Goal: Task Accomplishment & Management: Complete application form

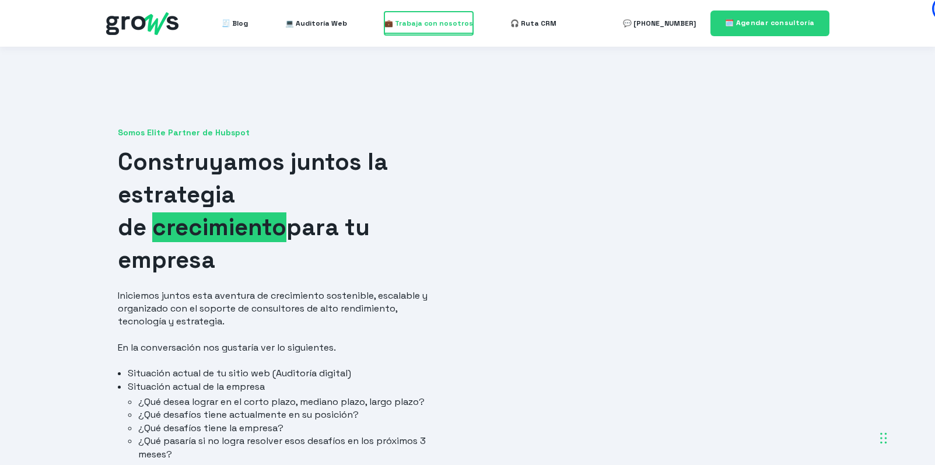
click at [433, 22] on span "💼 Trabaja con nosotros" at bounding box center [428, 23] width 89 height 23
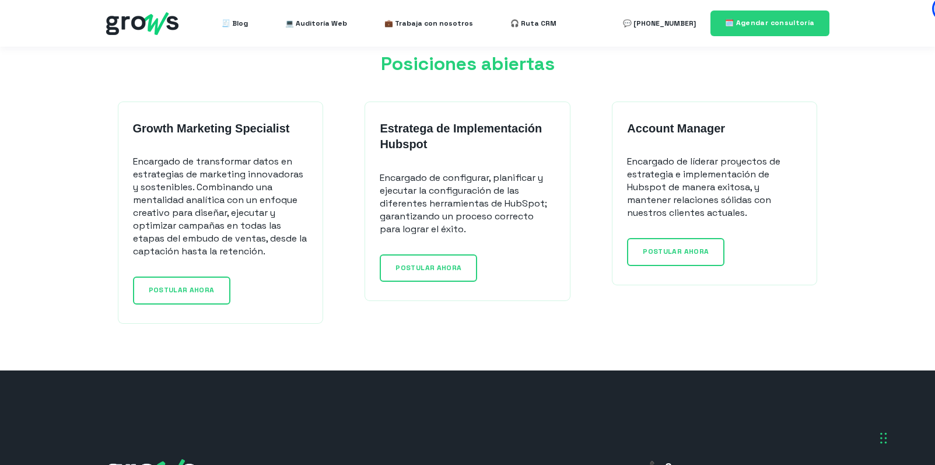
scroll to position [945, 0]
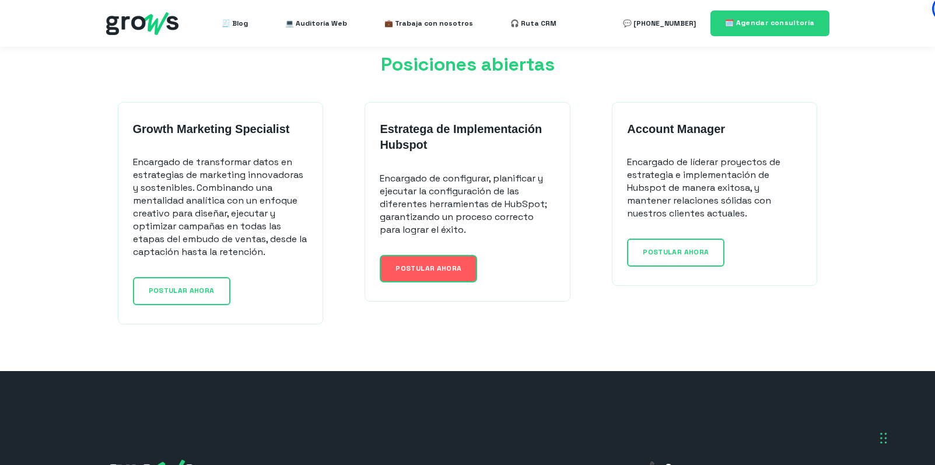
click at [399, 266] on span "POSTULAR AHORA" at bounding box center [428, 268] width 66 height 9
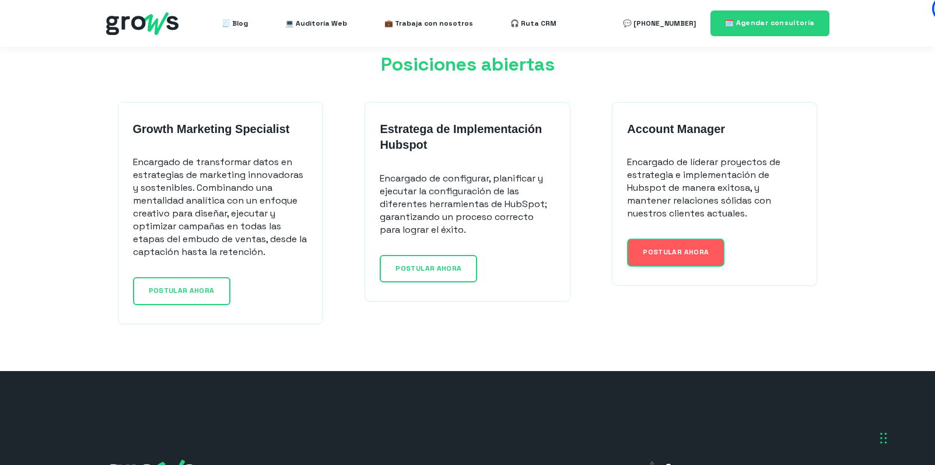
click at [681, 251] on span "POSTULAR AHORA" at bounding box center [676, 251] width 66 height 9
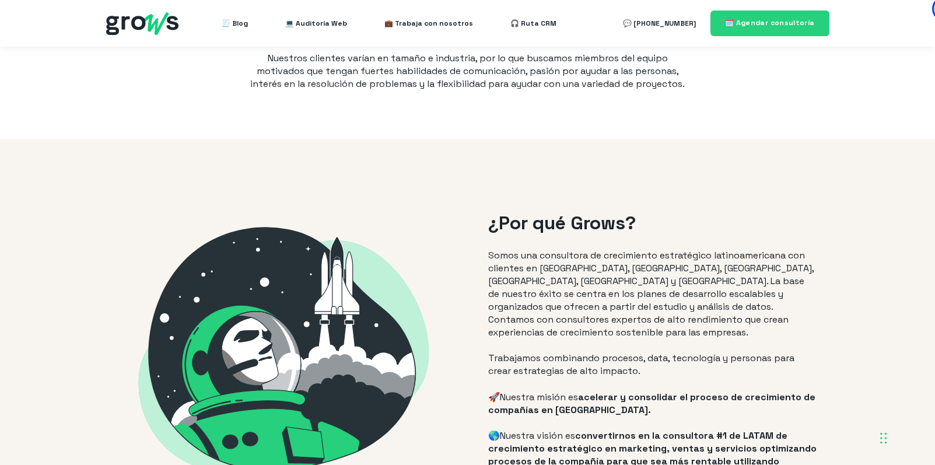
scroll to position [0, 0]
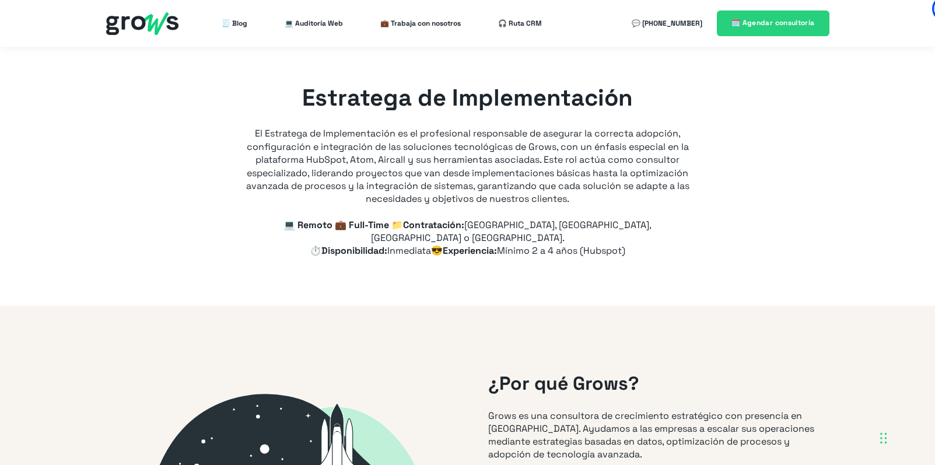
type input "+56"
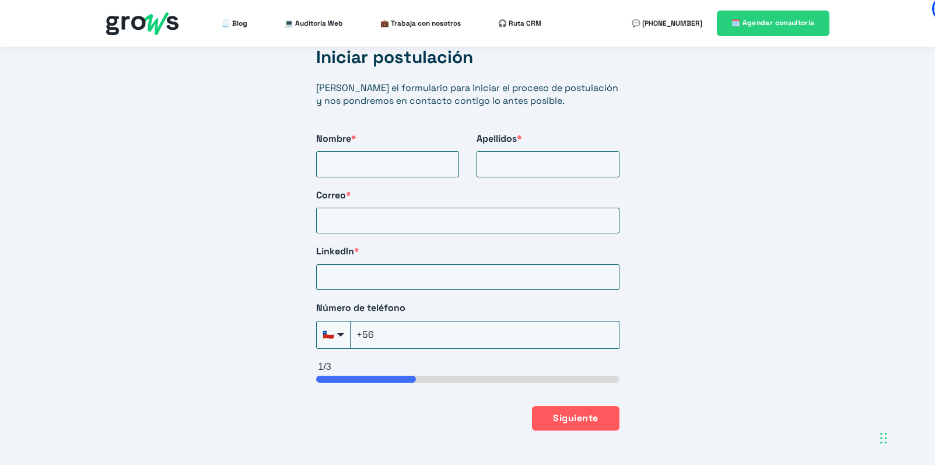
scroll to position [2015, 0]
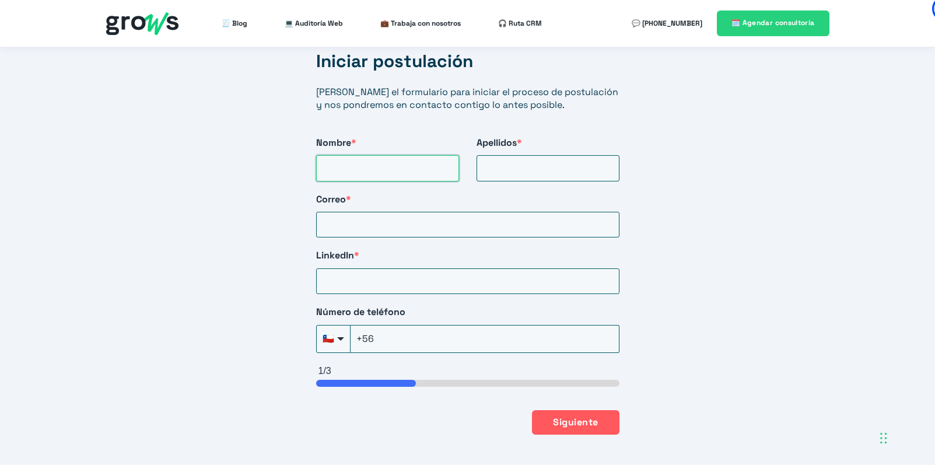
click at [371, 155] on input "Nombre *" at bounding box center [387, 168] width 143 height 26
type input "Hans"
type input "Bohem"
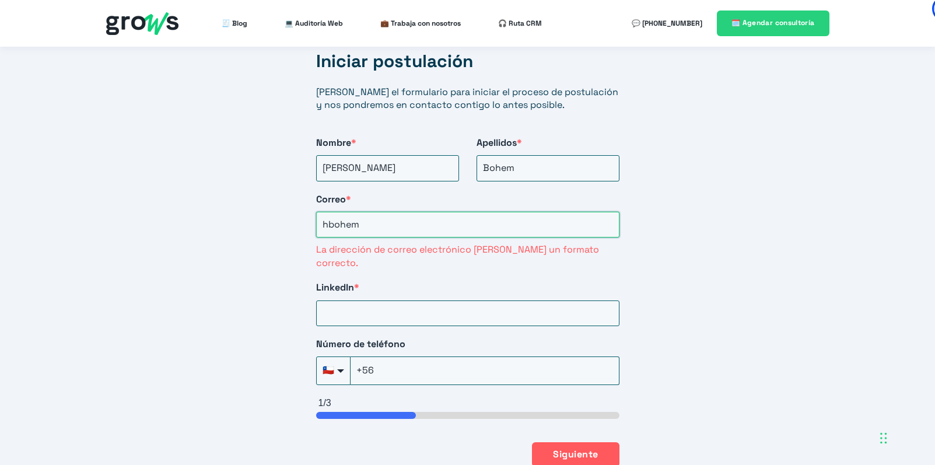
type input "hbohem@gmail.com"
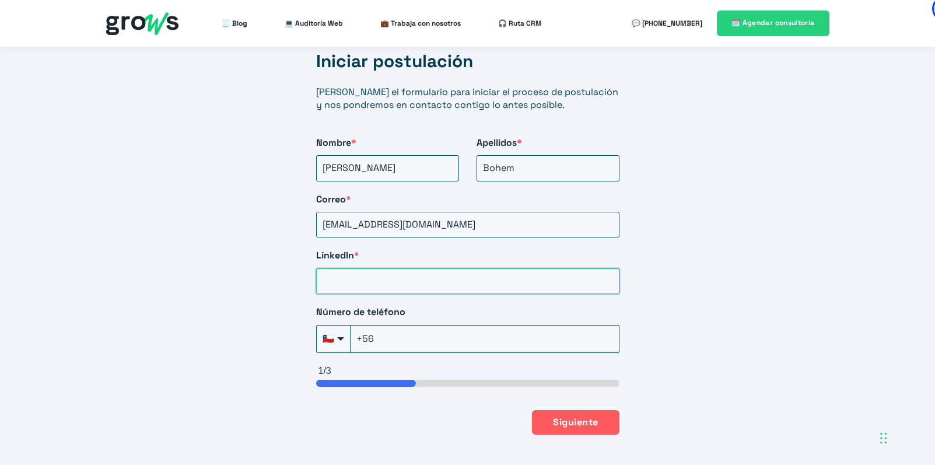
click at [397, 268] on input "LinkedIn *" at bounding box center [467, 281] width 303 height 26
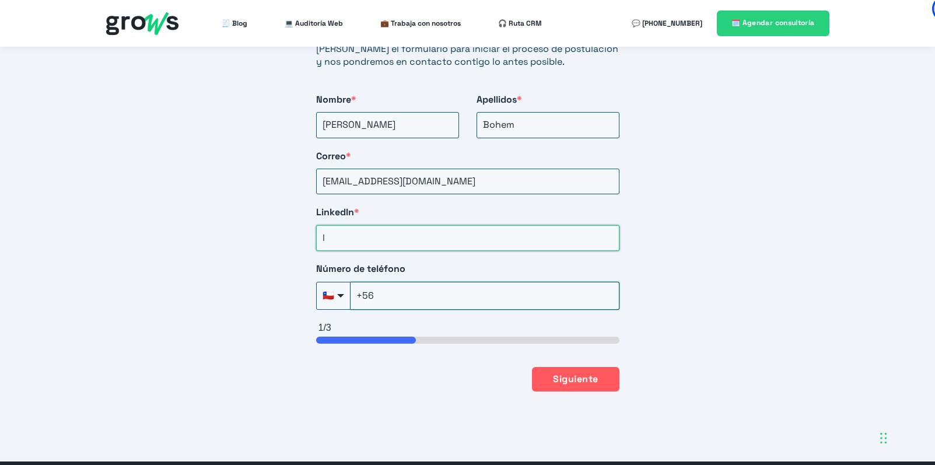
scroll to position [2065, 0]
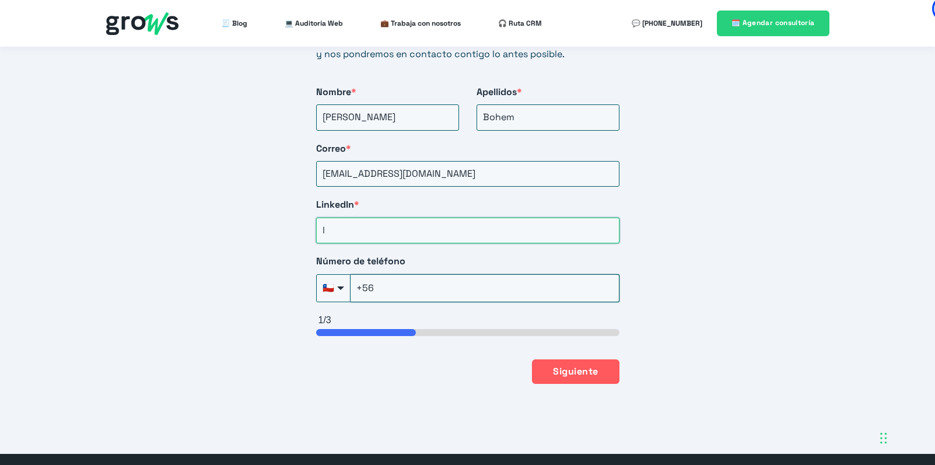
type input "l"
click at [408, 274] on input "+56" at bounding box center [484, 288] width 269 height 28
type input "+56-9-6847-8043"
click at [359, 218] on input "l" at bounding box center [467, 231] width 303 height 26
click at [380, 218] on input "l" at bounding box center [467, 231] width 303 height 26
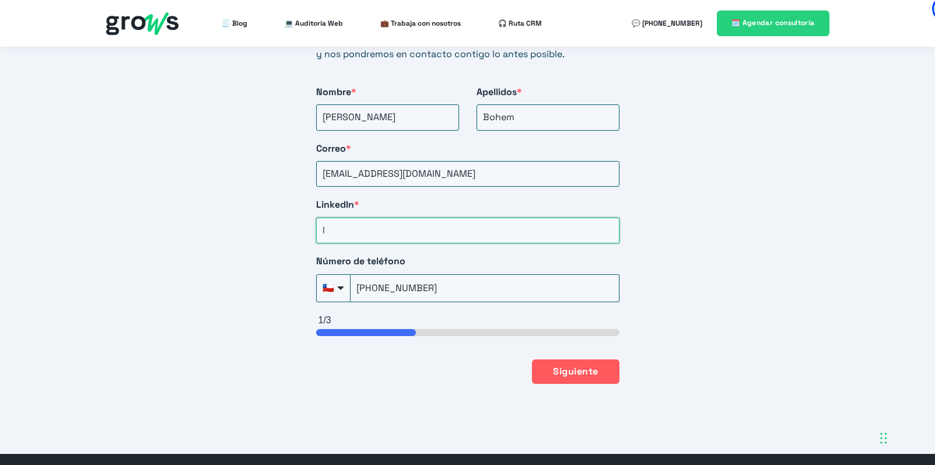
click at [380, 218] on input "l" at bounding box center [467, 231] width 303 height 26
paste input "https://www.linkedin.com/in/hans-bohem/"
type input "https://www.linkedin.com/in/hans-bohem/"
click at [226, 283] on div "Iniciar postulación Llena el formulario para iniciar el proceso de postulación …" at bounding box center [467, 150] width 935 height 608
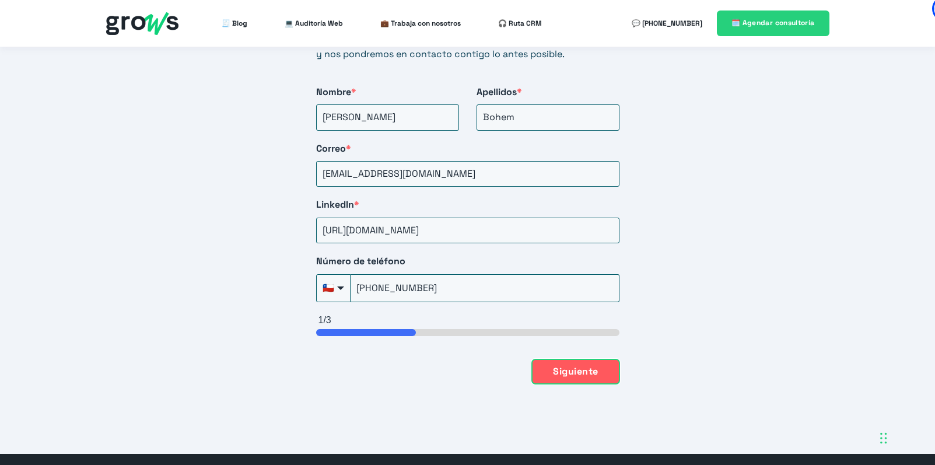
drag, startPoint x: 606, startPoint y: 335, endPoint x: 567, endPoint y: 338, distance: 39.8
click at [606, 359] on button "Siguiente" at bounding box center [575, 371] width 87 height 24
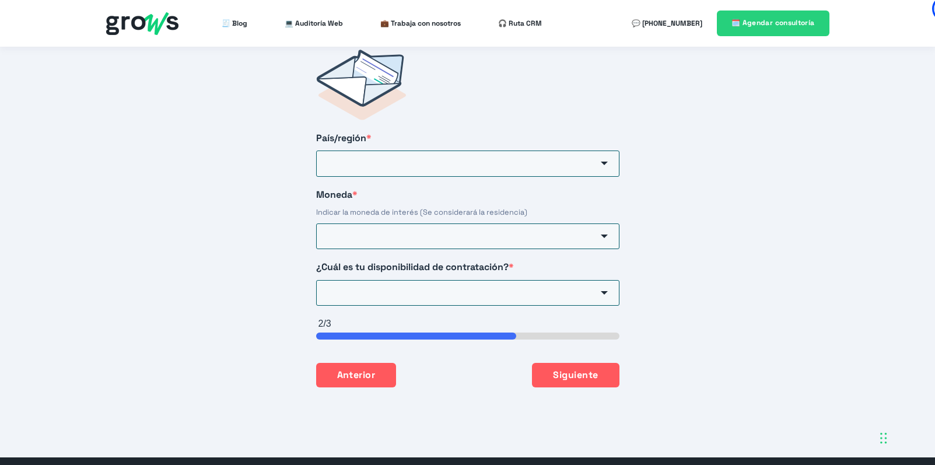
scroll to position [1901, 0]
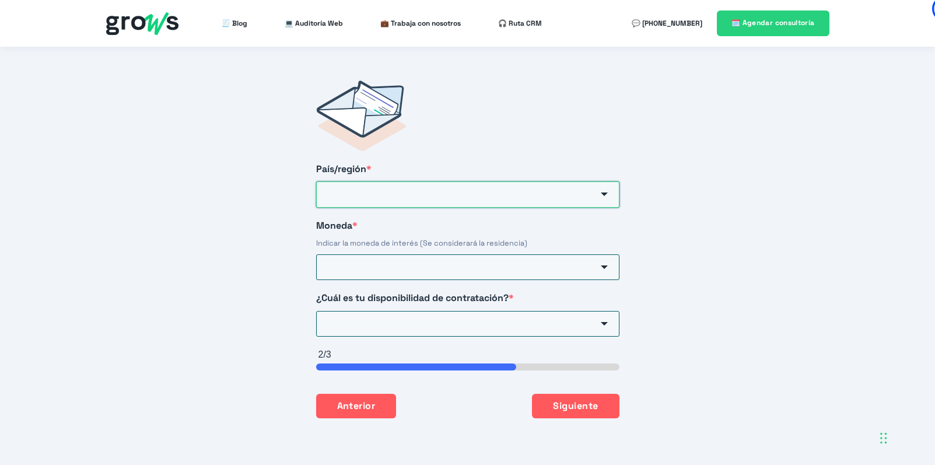
click at [380, 181] on input "País/región *" at bounding box center [467, 194] width 303 height 26
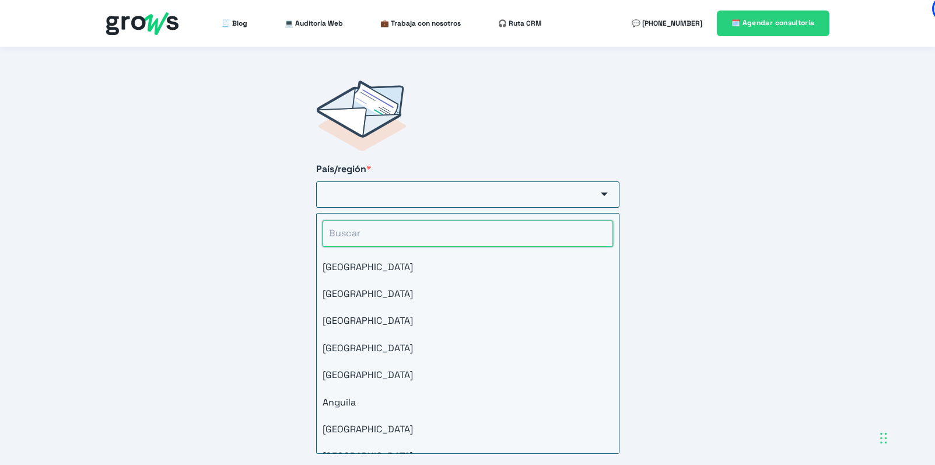
click at [372, 220] on input "HubSpot Form" at bounding box center [467, 233] width 290 height 26
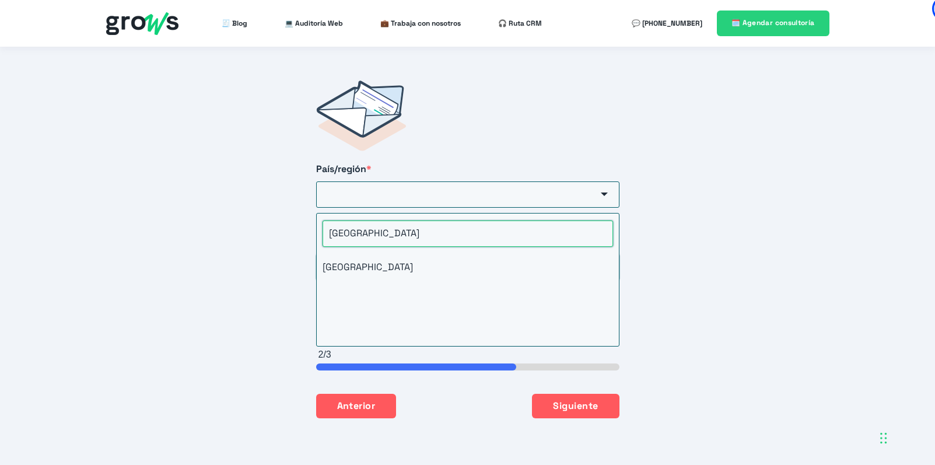
type input "chile"
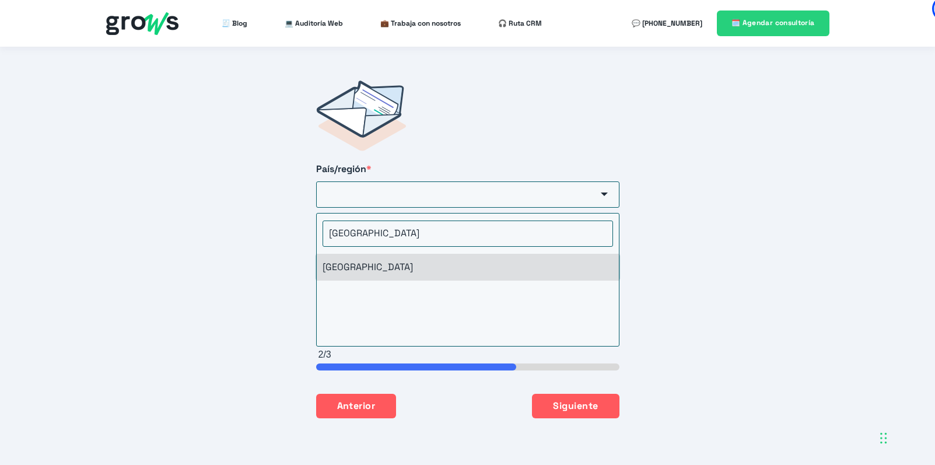
click at [352, 254] on li "Chile" at bounding box center [468, 267] width 302 height 27
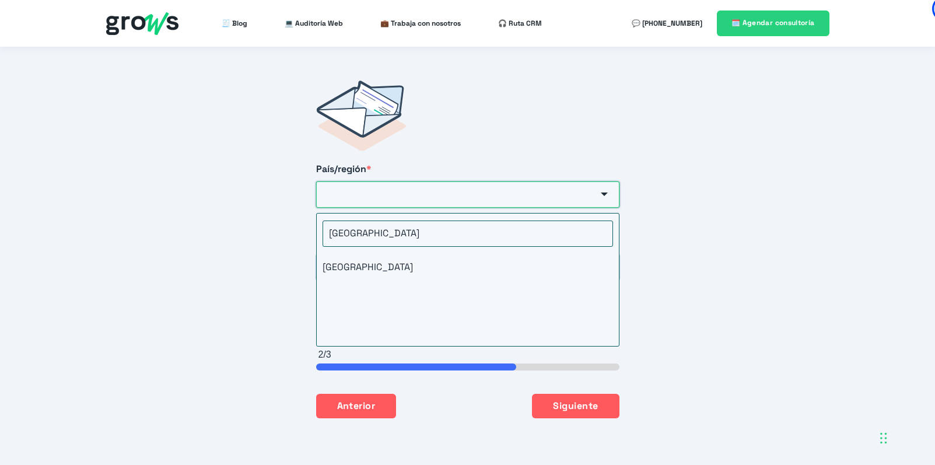
type input "Chile"
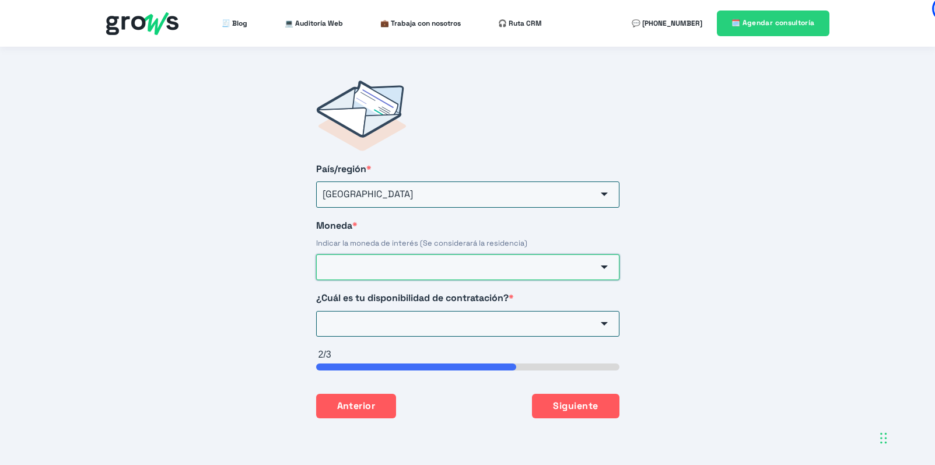
click at [345, 254] on input "Moneda *" at bounding box center [467, 267] width 303 height 26
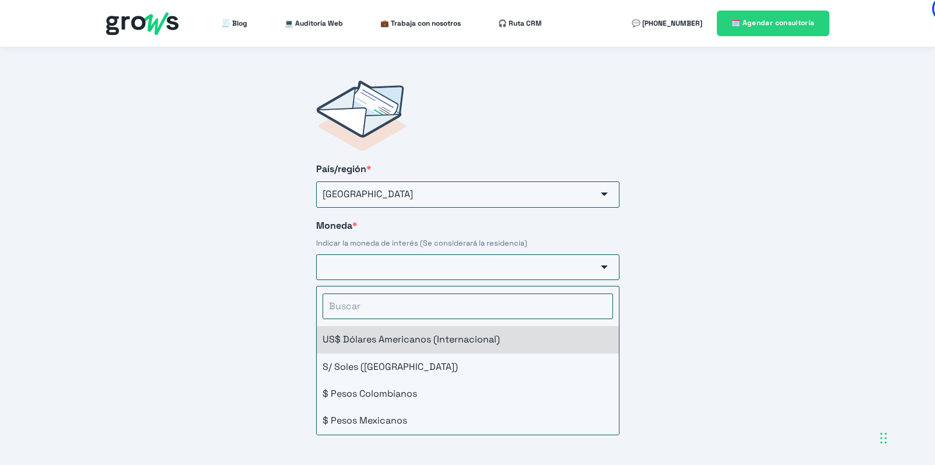
click at [364, 326] on li "US$ Dólares Americanos (Internacional)" at bounding box center [468, 339] width 302 height 27
type input "US$ Dólares Americanos (Internacional)"
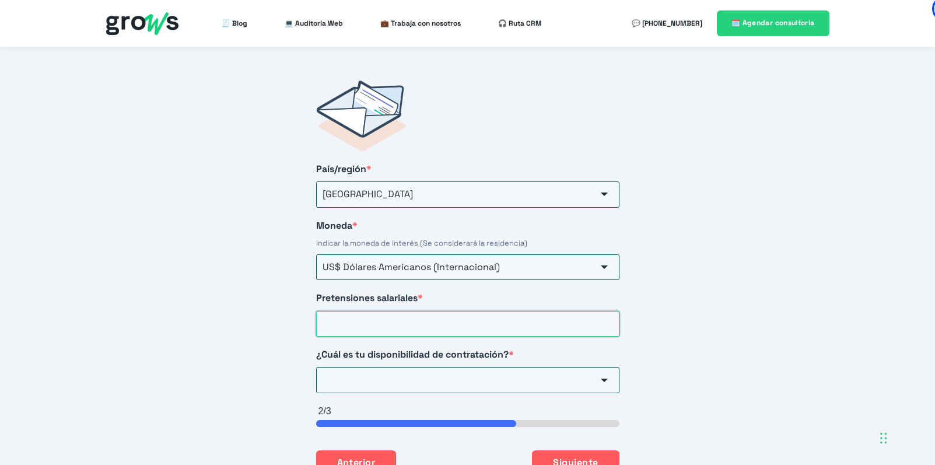
click at [368, 311] on input "Pretensiones salariales *" at bounding box center [467, 324] width 303 height 26
type input "2500000"
click at [374, 367] on input "¿Cuál es tu disponibilidad de contratación? *" at bounding box center [467, 380] width 303 height 26
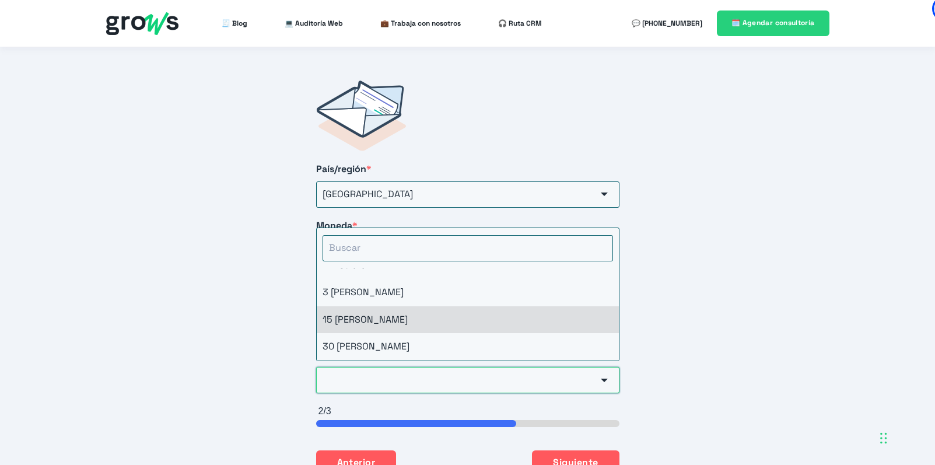
scroll to position [0, 0]
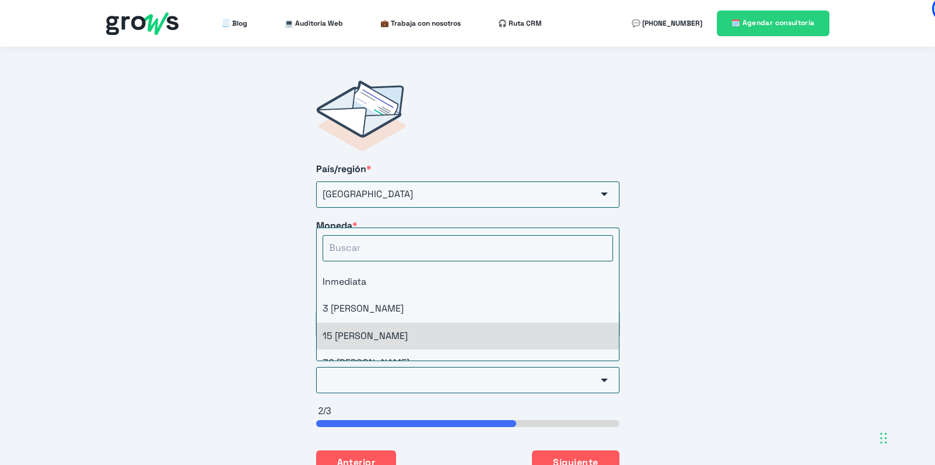
click at [363, 322] on li "15 días" at bounding box center [468, 335] width 302 height 27
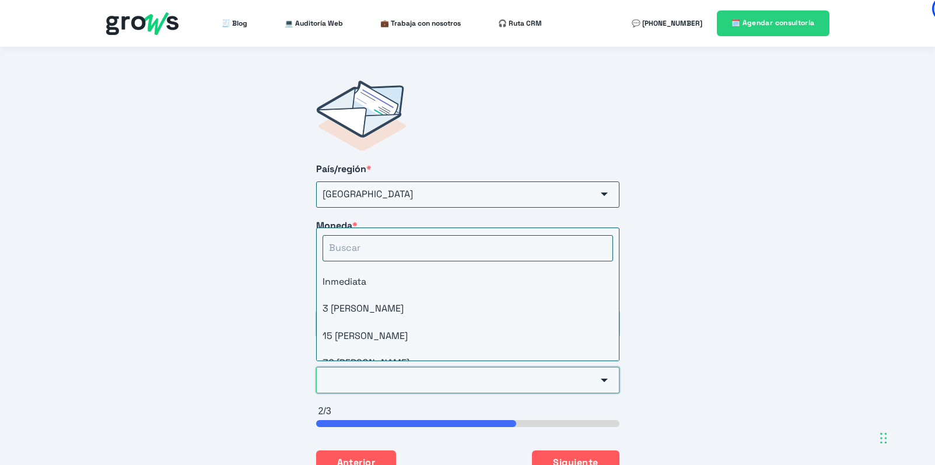
type input "15 días"
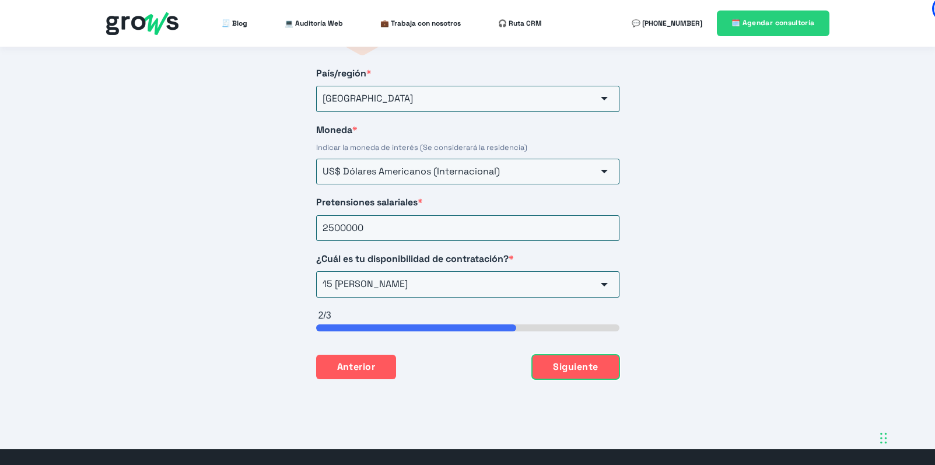
click at [579, 355] on button "Siguiente" at bounding box center [575, 367] width 87 height 24
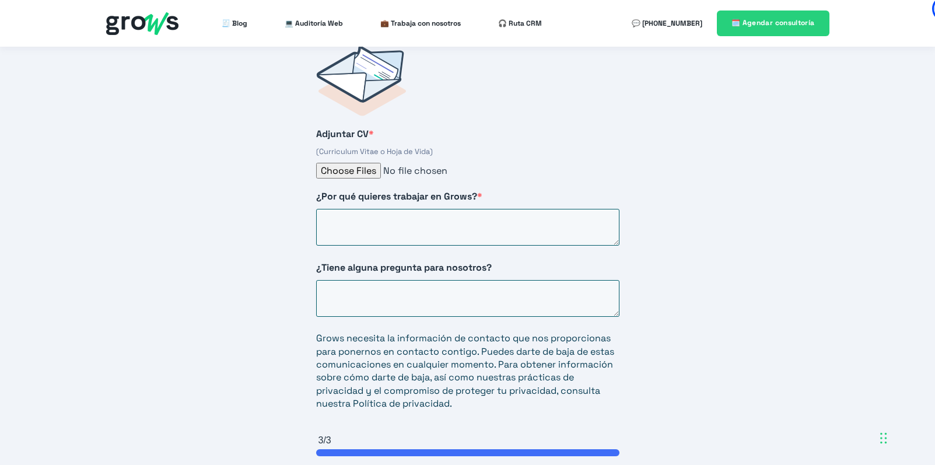
scroll to position [1932, 0]
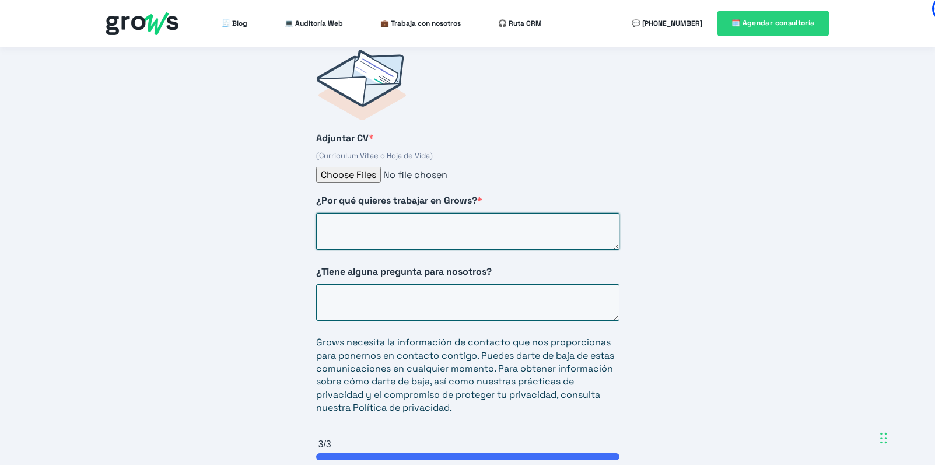
click at [437, 213] on textarea "¿Por qué quieres trabajar en Grows? *" at bounding box center [467, 231] width 303 height 37
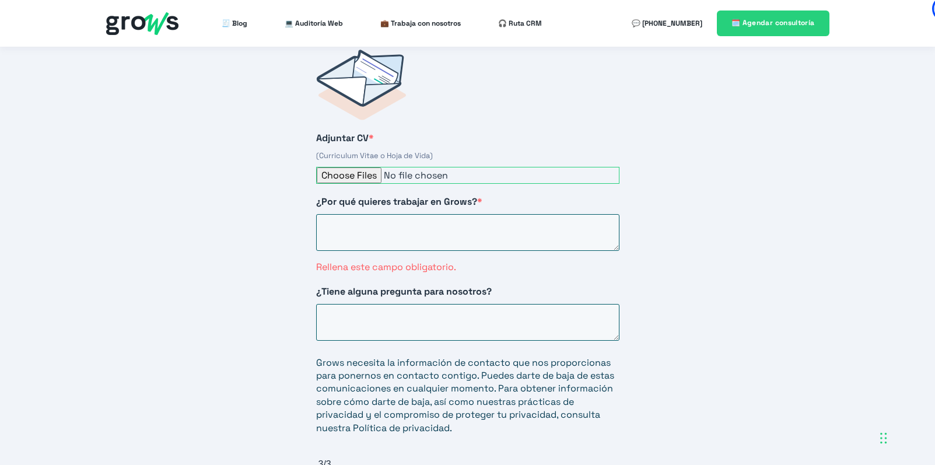
click at [348, 167] on input "Adjuntar CV *" at bounding box center [467, 175] width 303 height 17
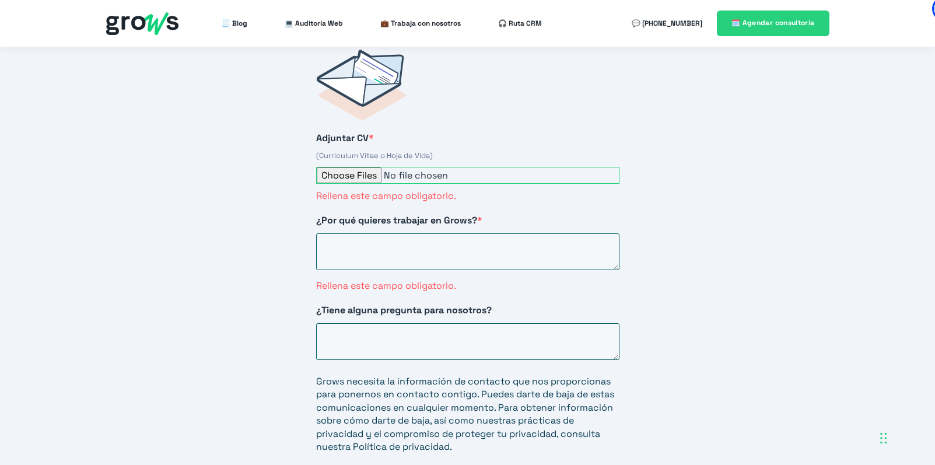
type input "C:\fakepath\HANS BOHEM - CV 2025 - julio.pdf"
click at [385, 232] on textarea "¿Por qué quieres trabajar en Grows? *" at bounding box center [467, 250] width 303 height 37
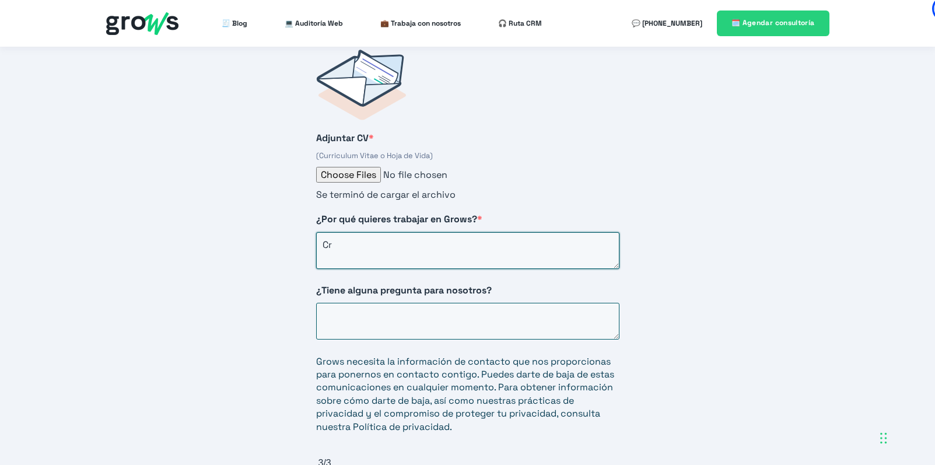
type textarea "C"
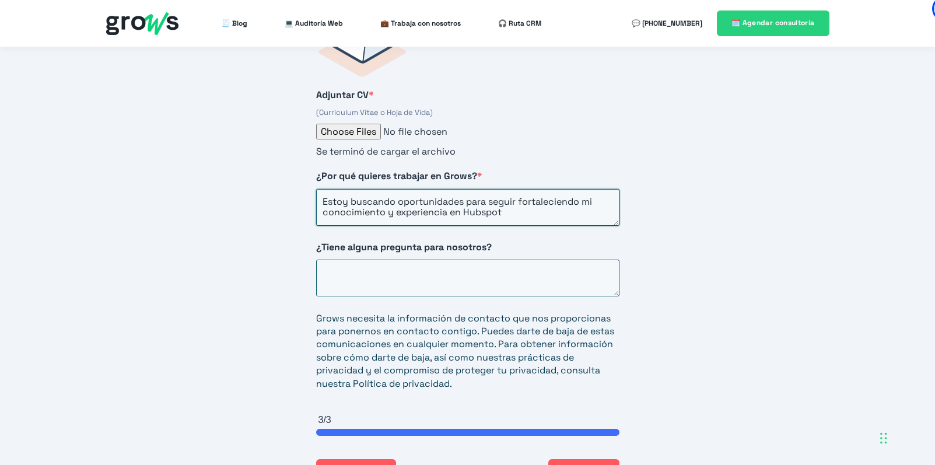
scroll to position [1978, 0]
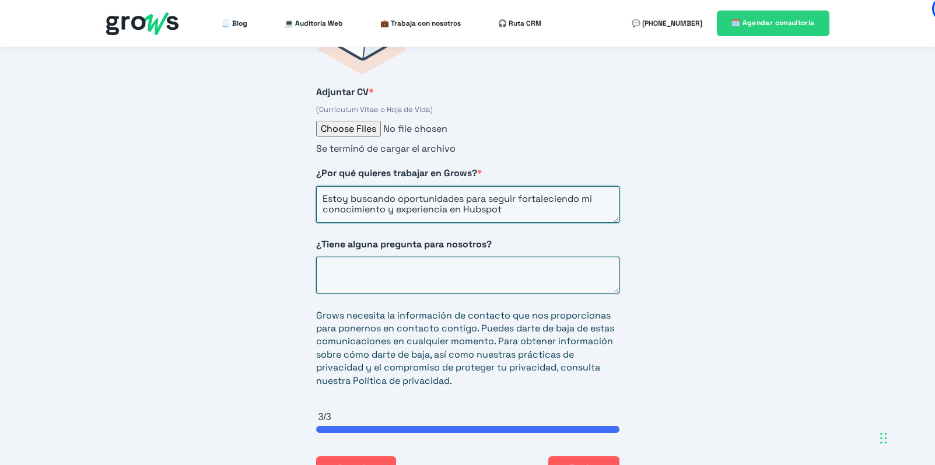
type textarea "Estoy buscando oportunidades para seguir fortaleciendo mi conocimiento y experi…"
click at [379, 257] on textarea "¿Tiene alguna pregunta para nosotros?" at bounding box center [467, 275] width 303 height 37
type textarea "L"
type textarea "S"
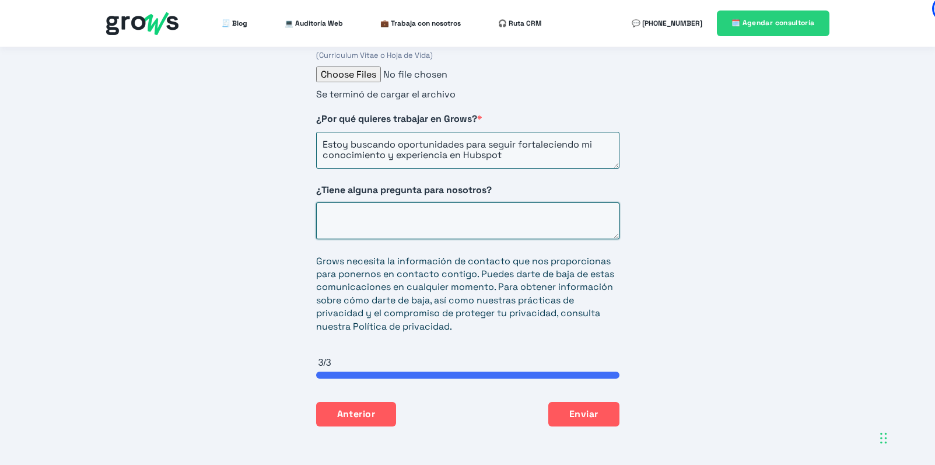
scroll to position [2034, 0]
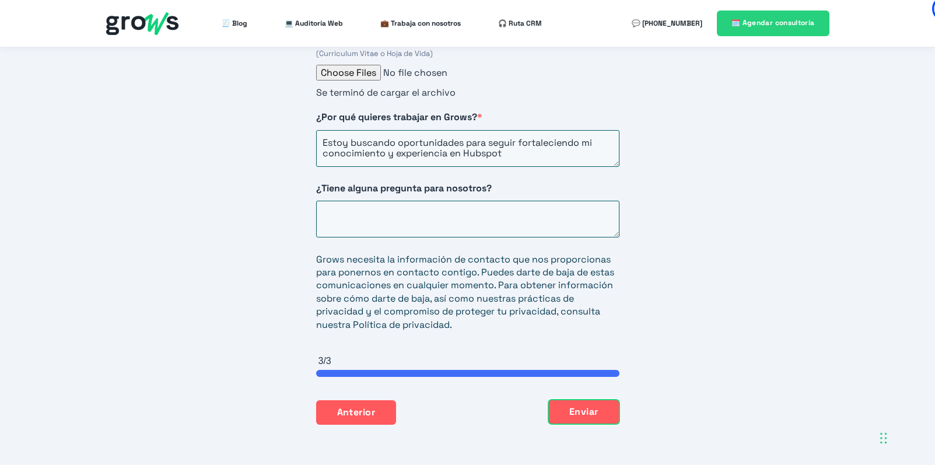
click at [593, 399] on button "Enviar" at bounding box center [583, 411] width 71 height 24
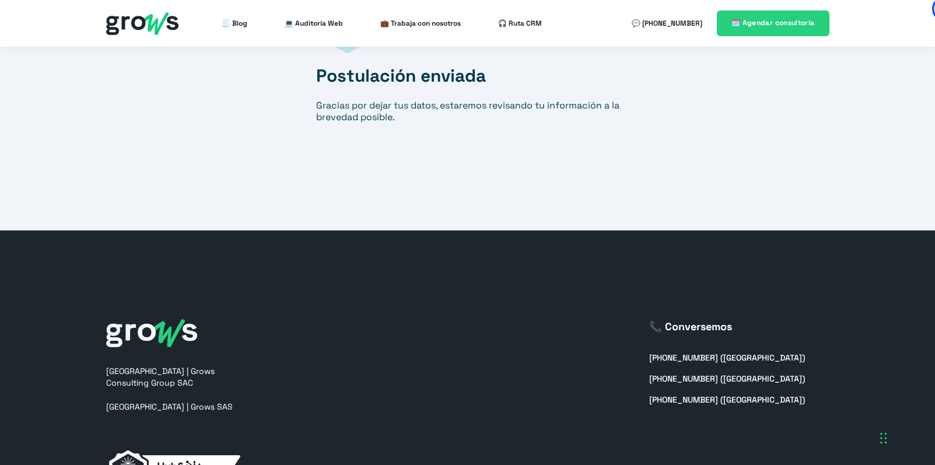
scroll to position [1932, 0]
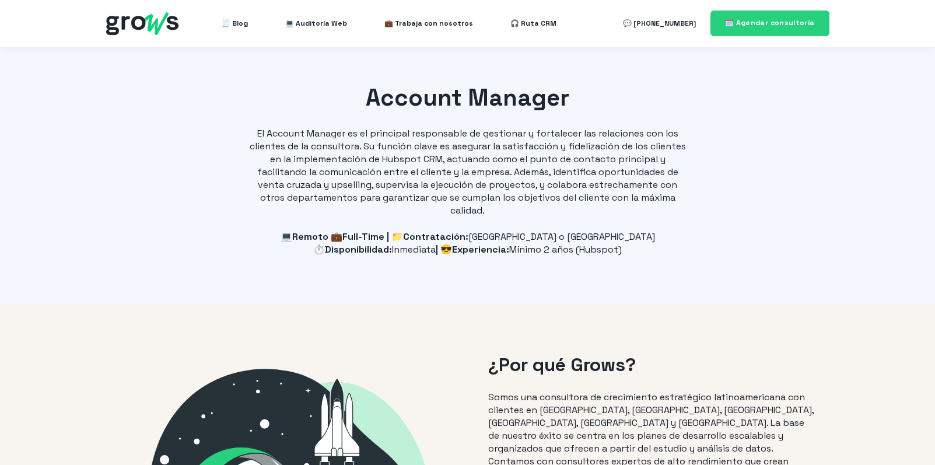
select select "CL"
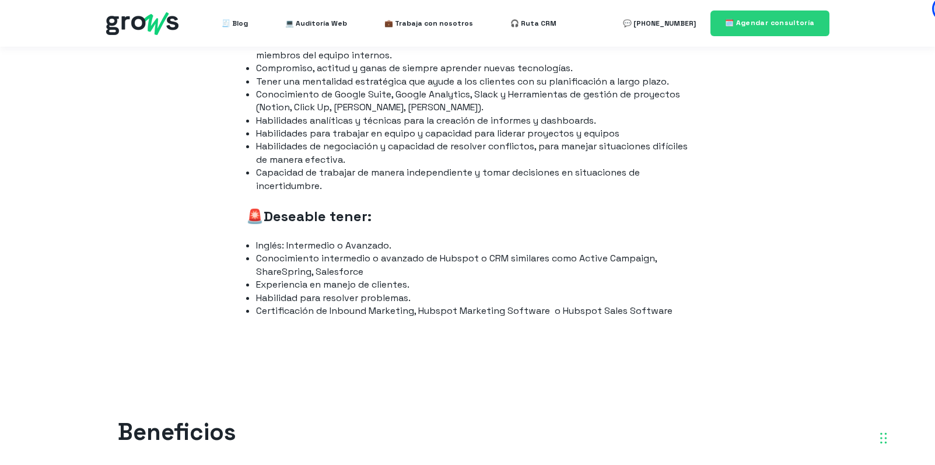
scroll to position [1165, 0]
